Goal: Information Seeking & Learning: Check status

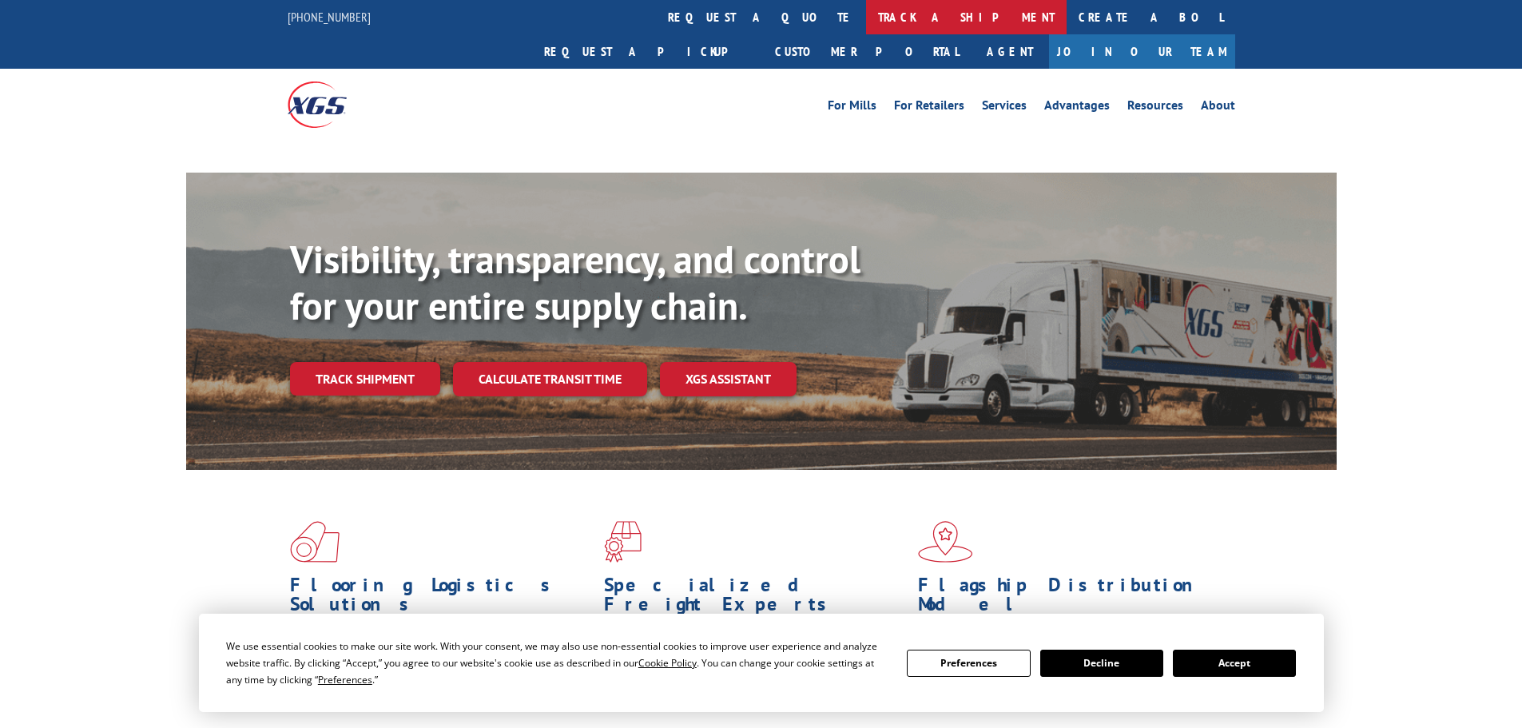
click at [866, 13] on link "track a shipment" at bounding box center [966, 17] width 201 height 34
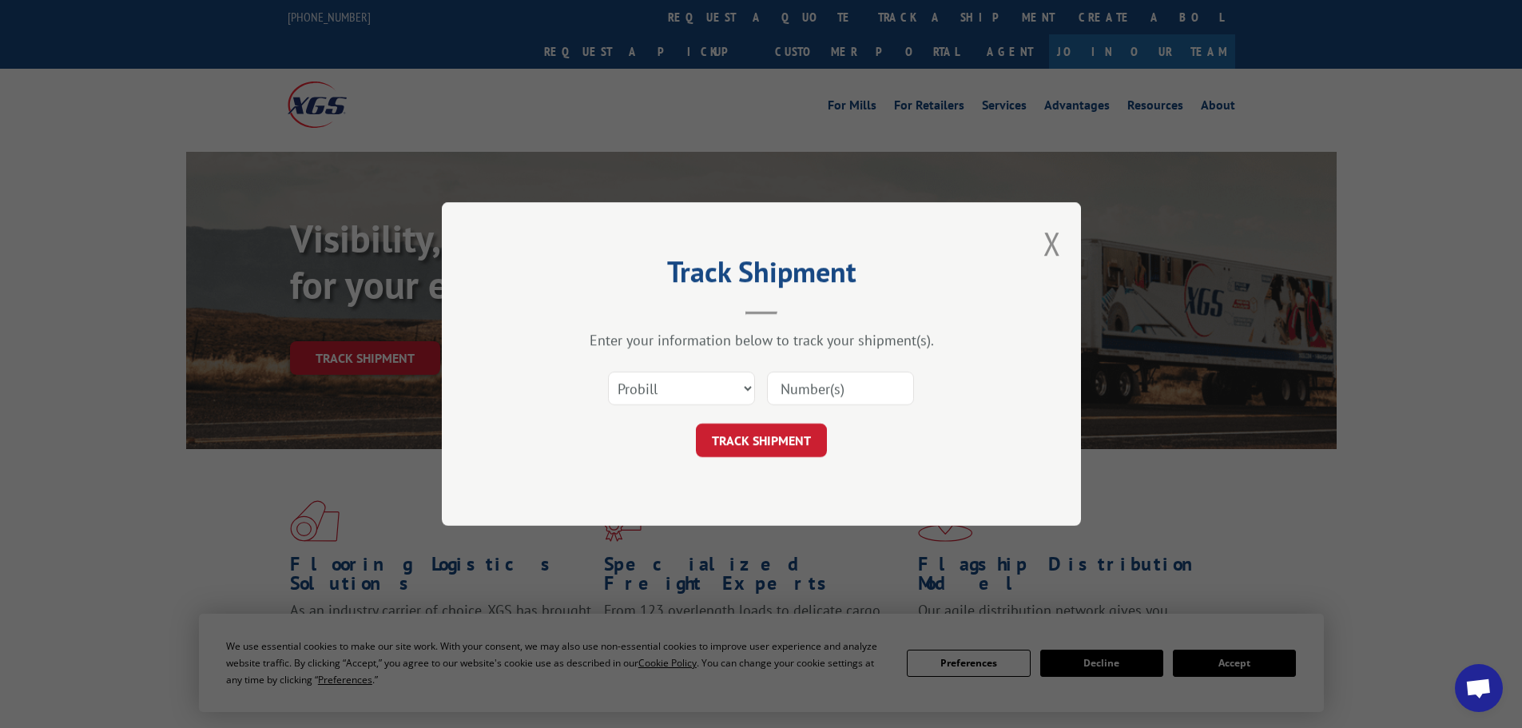
click at [687, 390] on select "Select category... Probill BOL PO" at bounding box center [681, 389] width 147 height 34
select select "po"
click at [608, 372] on select "Select category... Probill BOL PO" at bounding box center [681, 389] width 147 height 34
drag, startPoint x: 793, startPoint y: 379, endPoint x: 794, endPoint y: 387, distance: 8.1
click at [794, 387] on input at bounding box center [840, 389] width 147 height 34
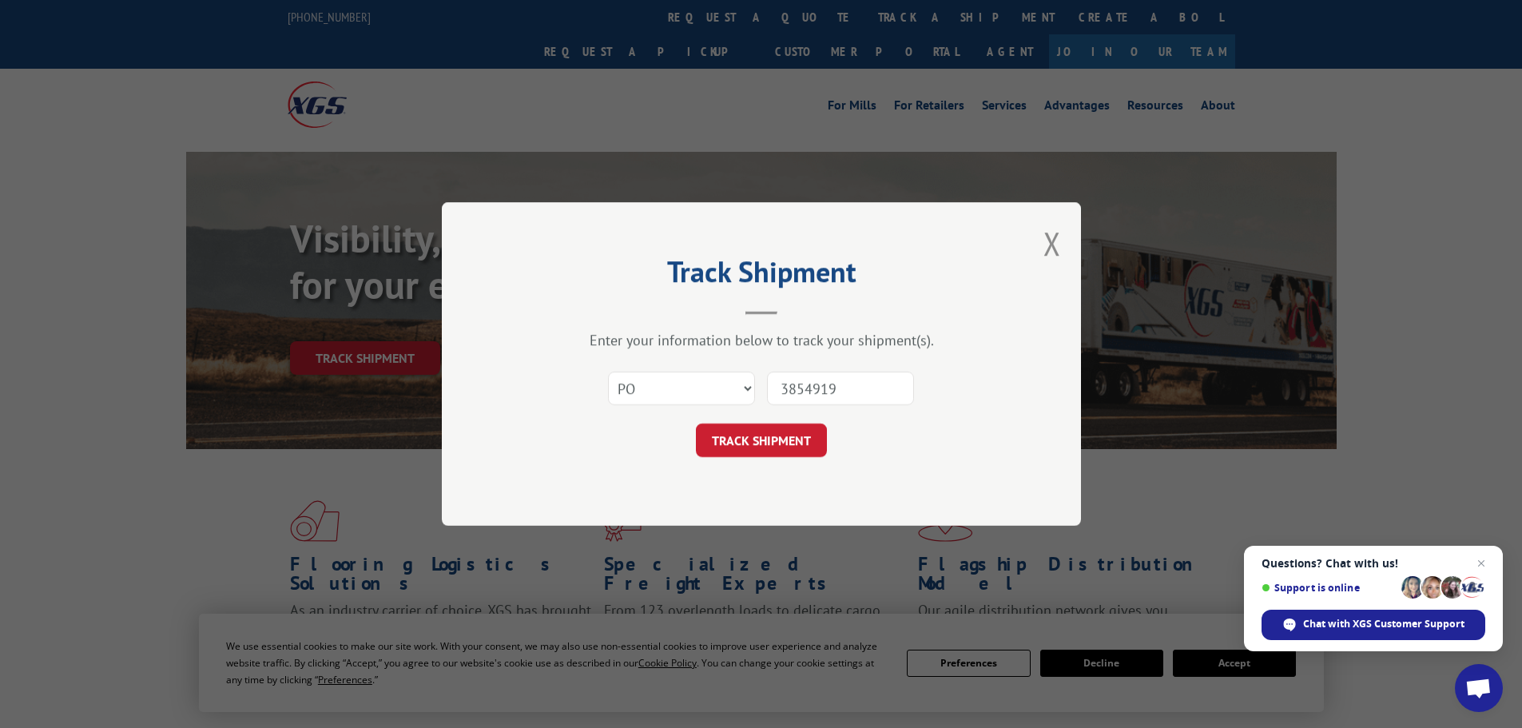
type input "38549196"
click button "TRACK SHIPMENT" at bounding box center [761, 441] width 131 height 34
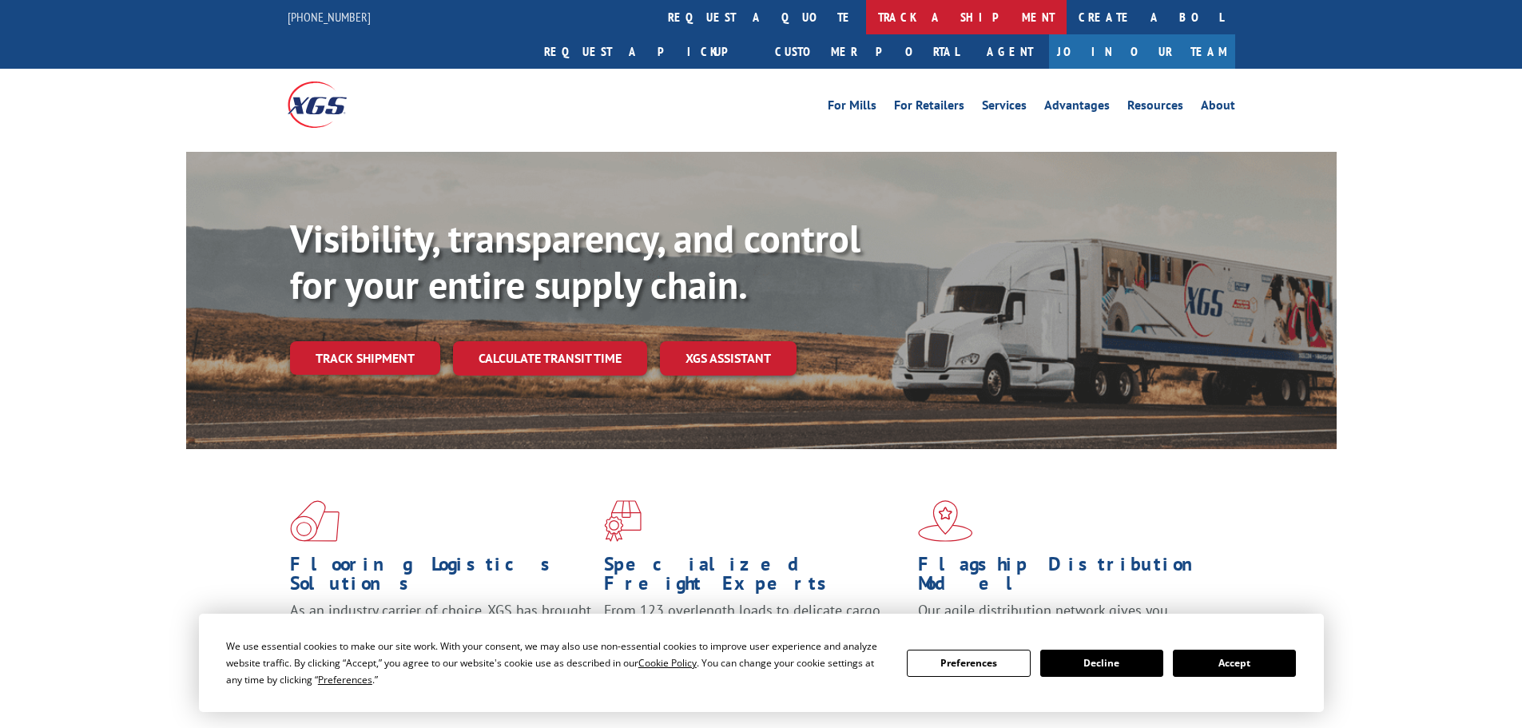
click at [866, 12] on link "track a shipment" at bounding box center [966, 17] width 201 height 34
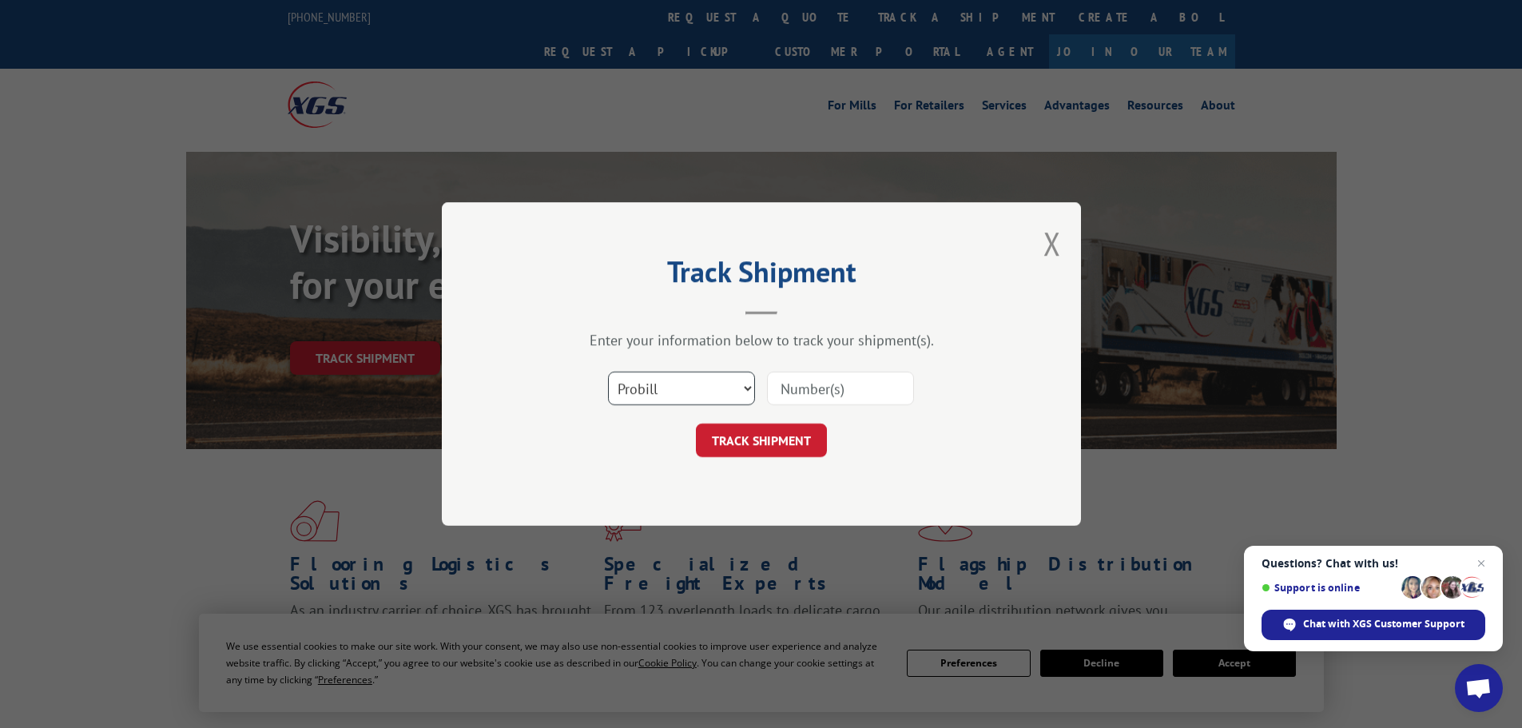
click at [654, 384] on select "Select category... Probill BOL PO" at bounding box center [681, 389] width 147 height 34
select select "po"
click at [608, 372] on select "Select category... Probill BOL PO" at bounding box center [681, 389] width 147 height 34
click at [800, 383] on input at bounding box center [840, 389] width 147 height 34
type input "38549178"
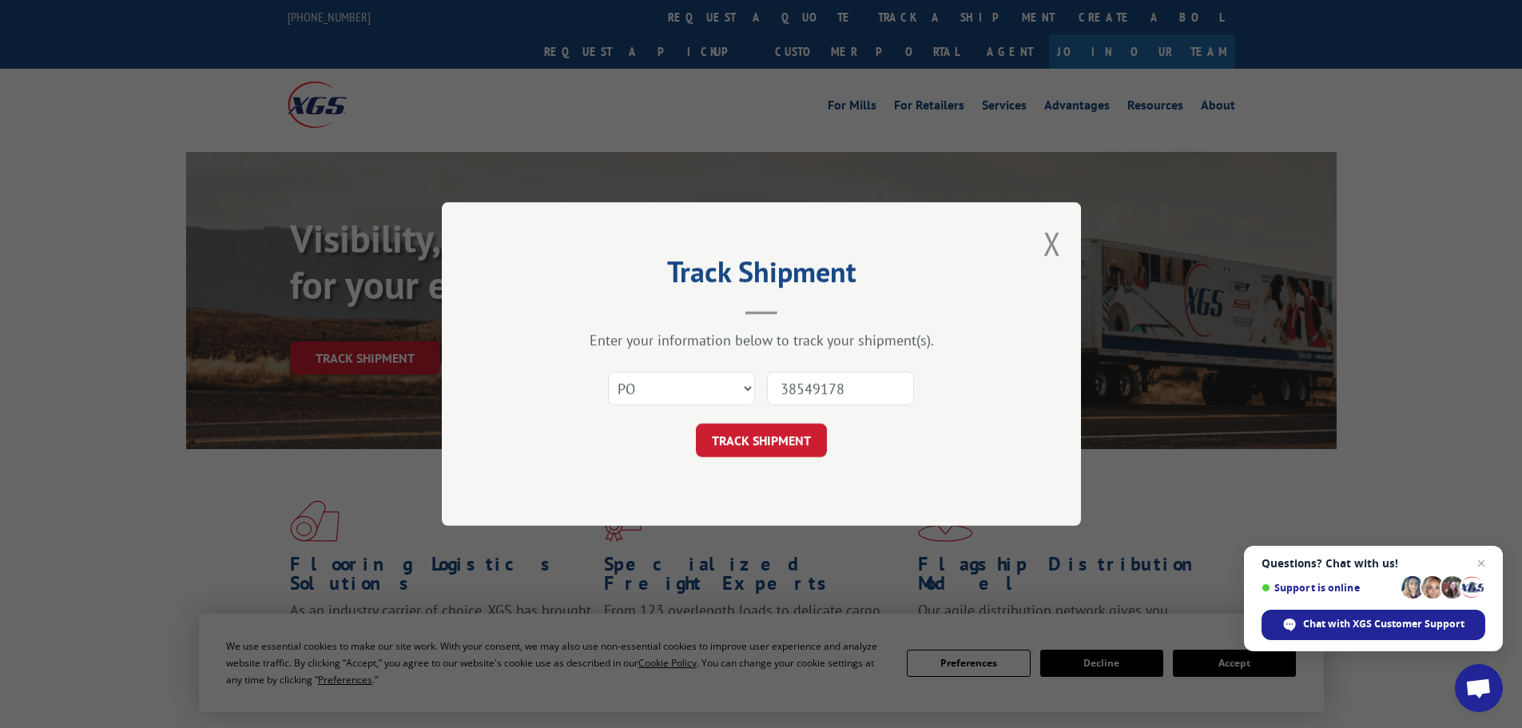
click at [696, 424] on button "TRACK SHIPMENT" at bounding box center [761, 441] width 131 height 34
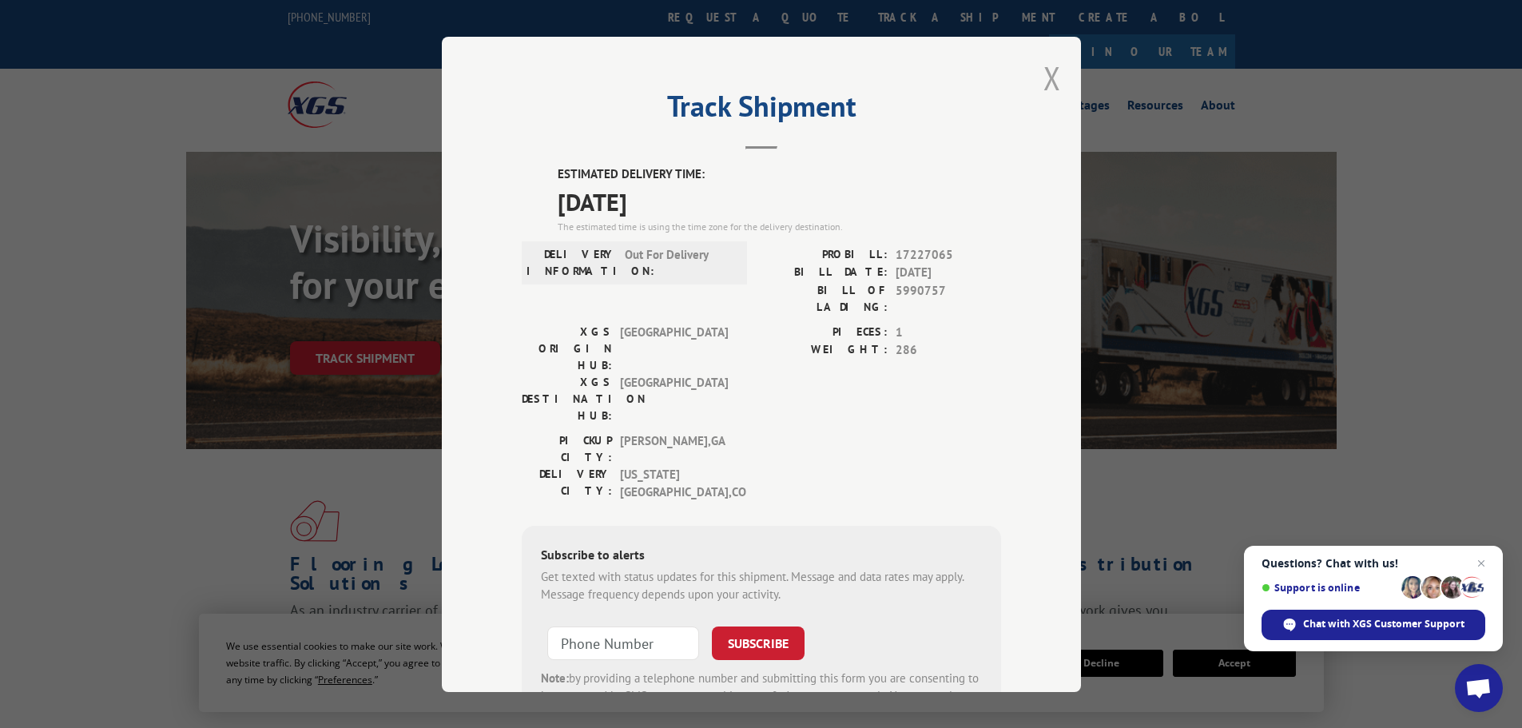
click at [1044, 78] on button "Close modal" at bounding box center [1053, 78] width 18 height 42
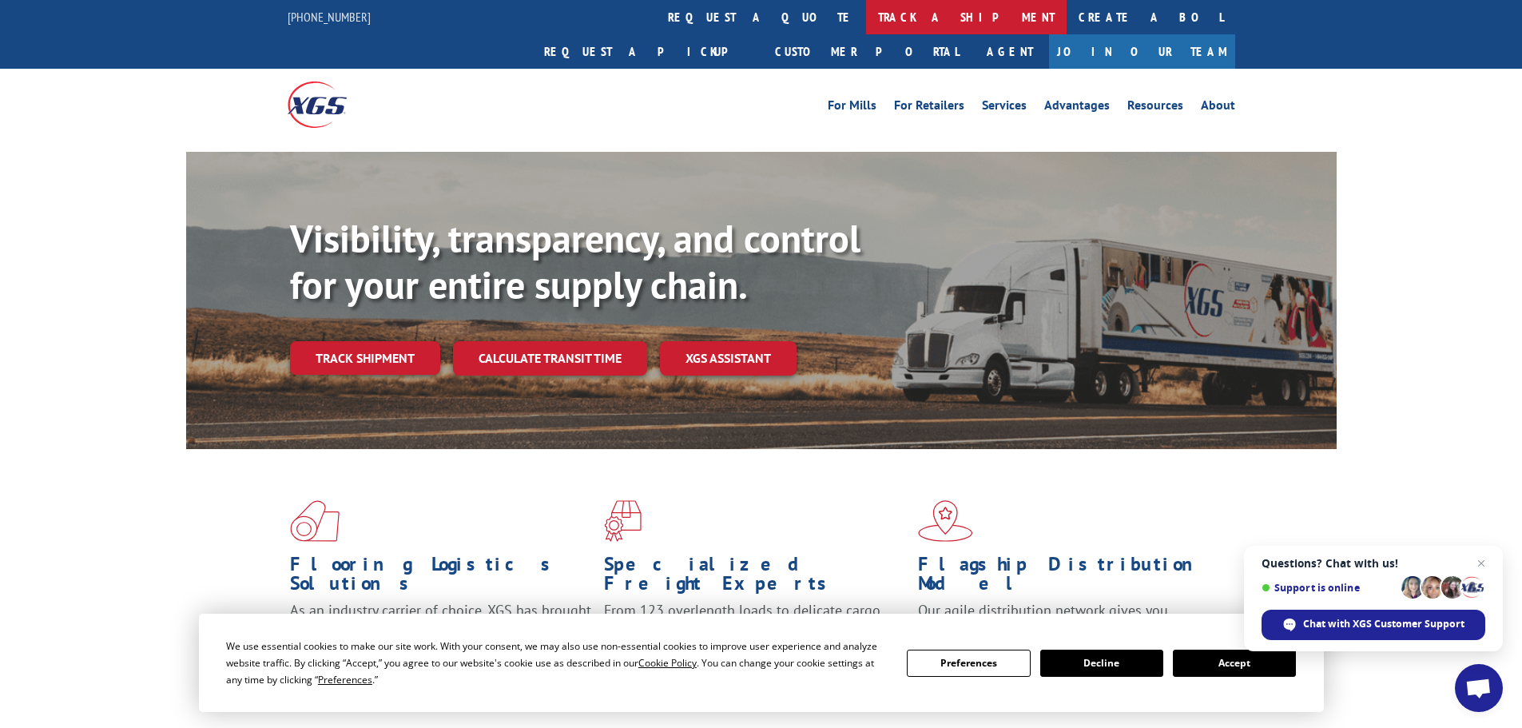
click at [866, 19] on link "track a shipment" at bounding box center [966, 17] width 201 height 34
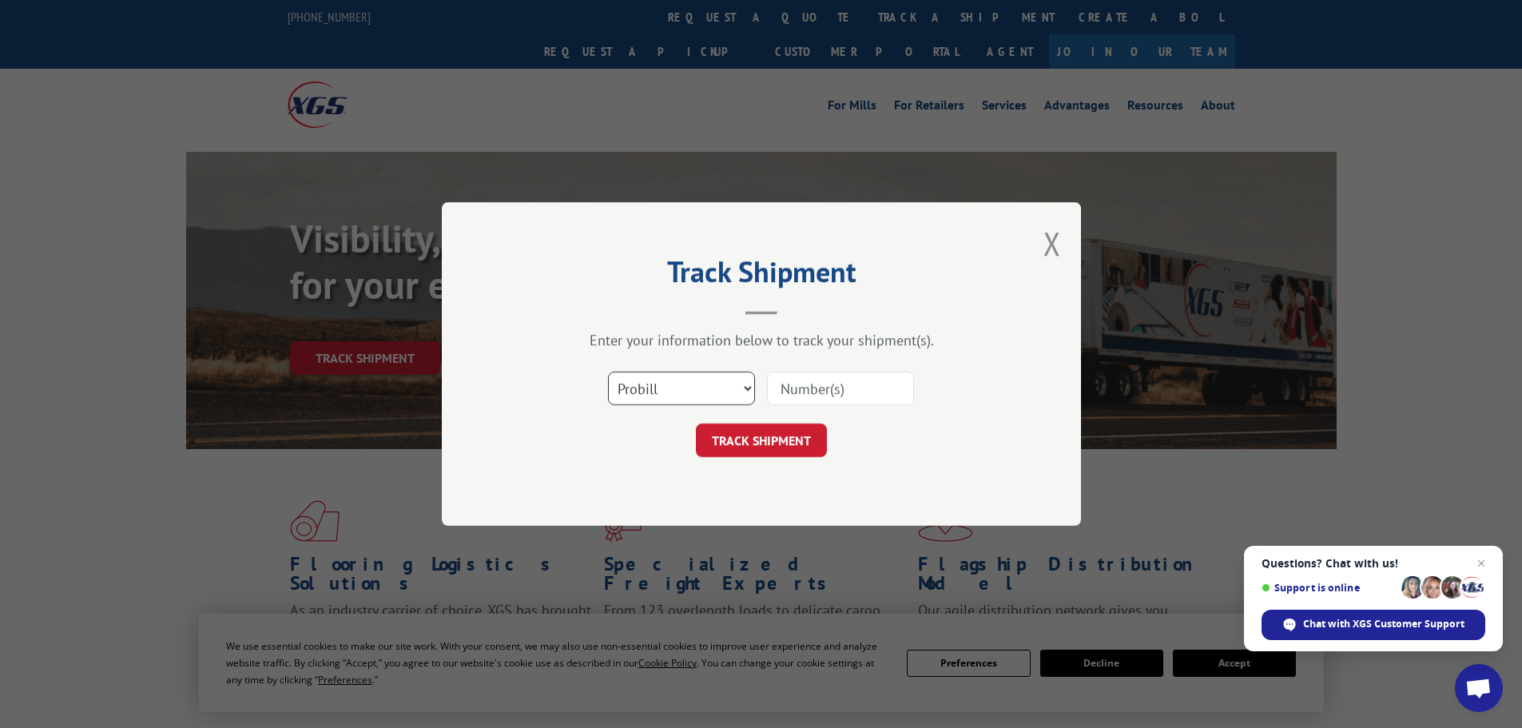
click at [655, 386] on select "Select category... Probill BOL PO" at bounding box center [681, 389] width 147 height 34
select select "po"
click at [608, 372] on select "Select category... Probill BOL PO" at bounding box center [681, 389] width 147 height 34
click at [794, 380] on input at bounding box center [840, 389] width 147 height 34
type input "38549178"
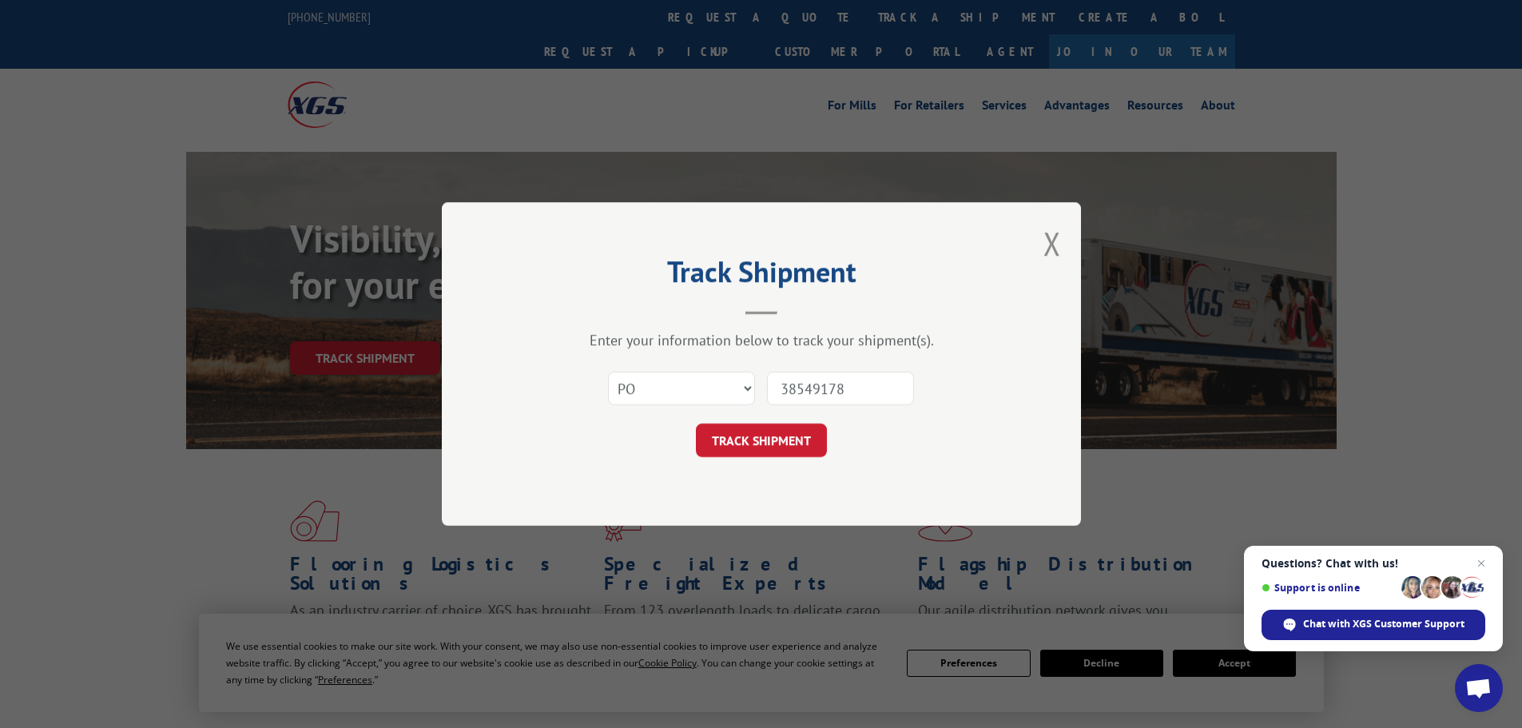
click at [696, 424] on button "TRACK SHIPMENT" at bounding box center [761, 441] width 131 height 34
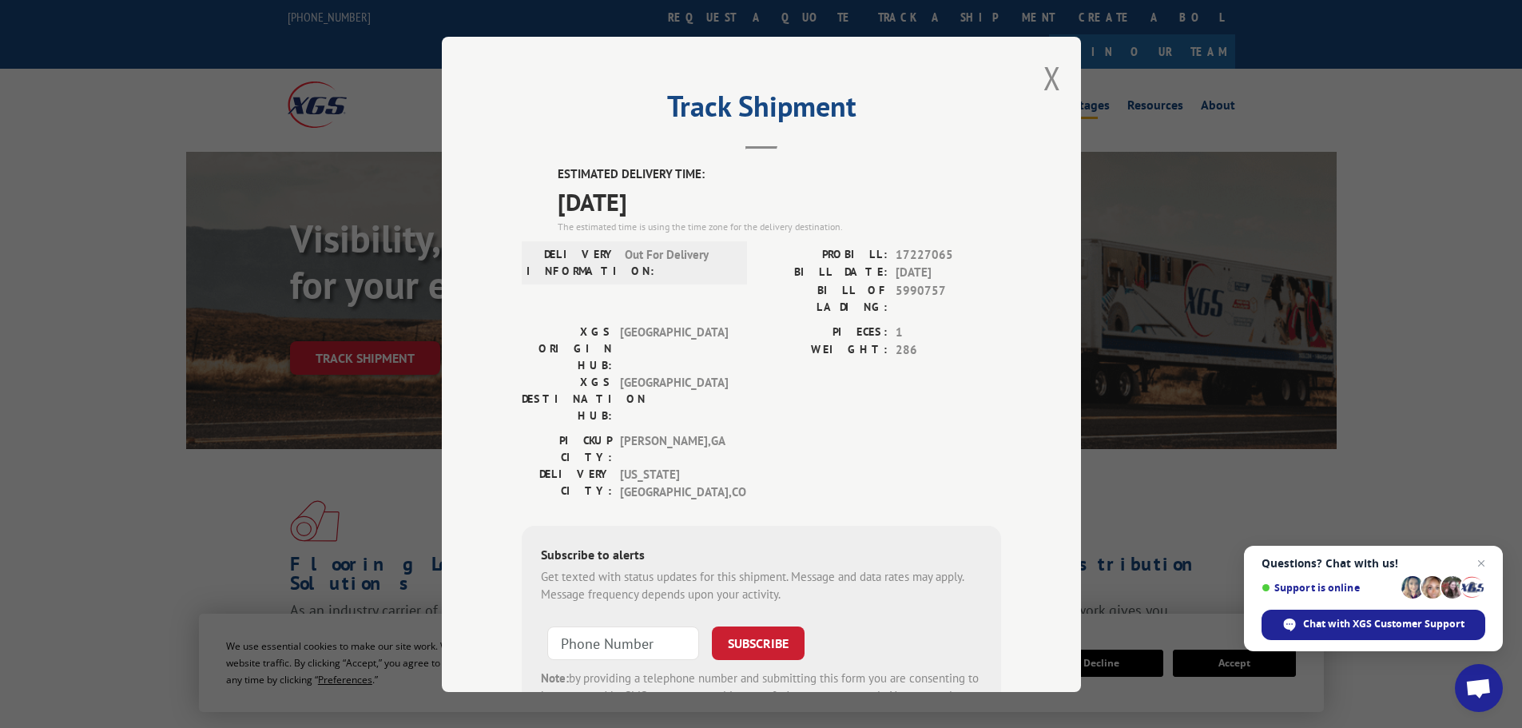
click at [1045, 72] on button "Close modal" at bounding box center [1053, 78] width 18 height 42
